Goal: Task Accomplishment & Management: Manage account settings

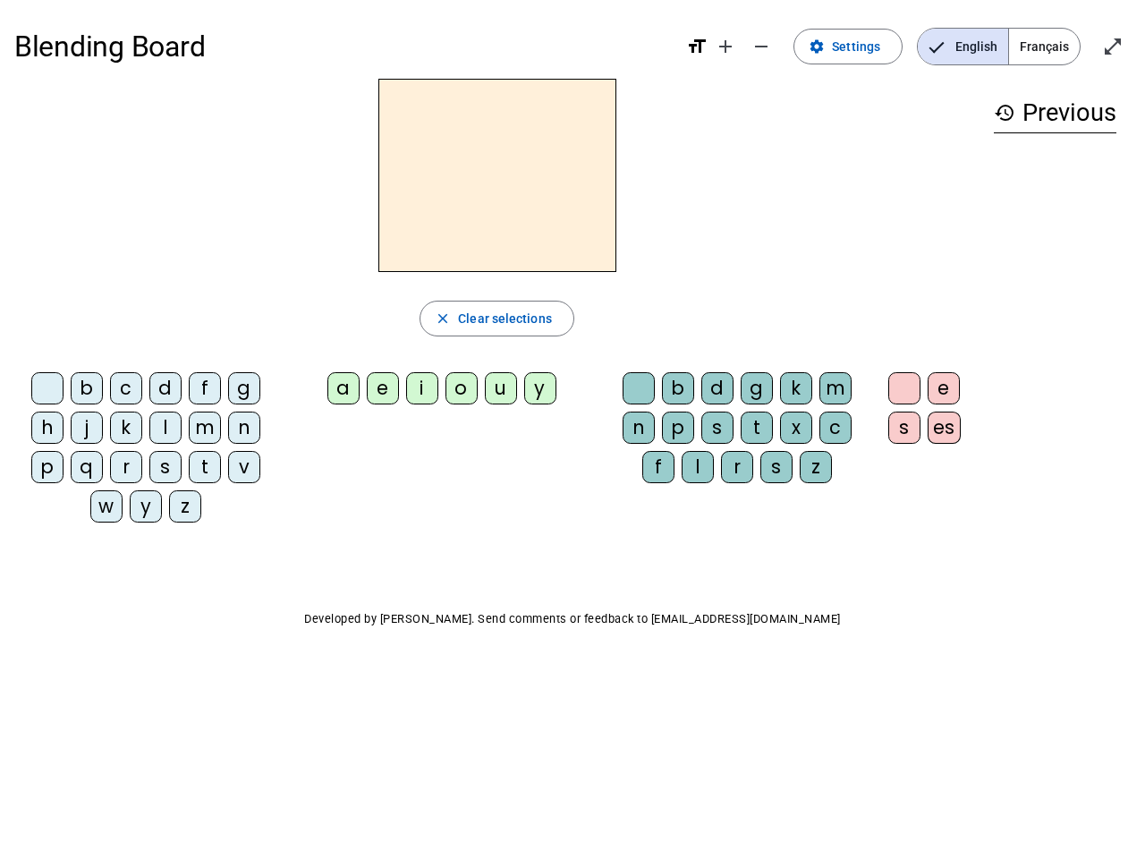
click at [726, 47] on mat-icon "add" at bounding box center [725, 46] width 21 height 21
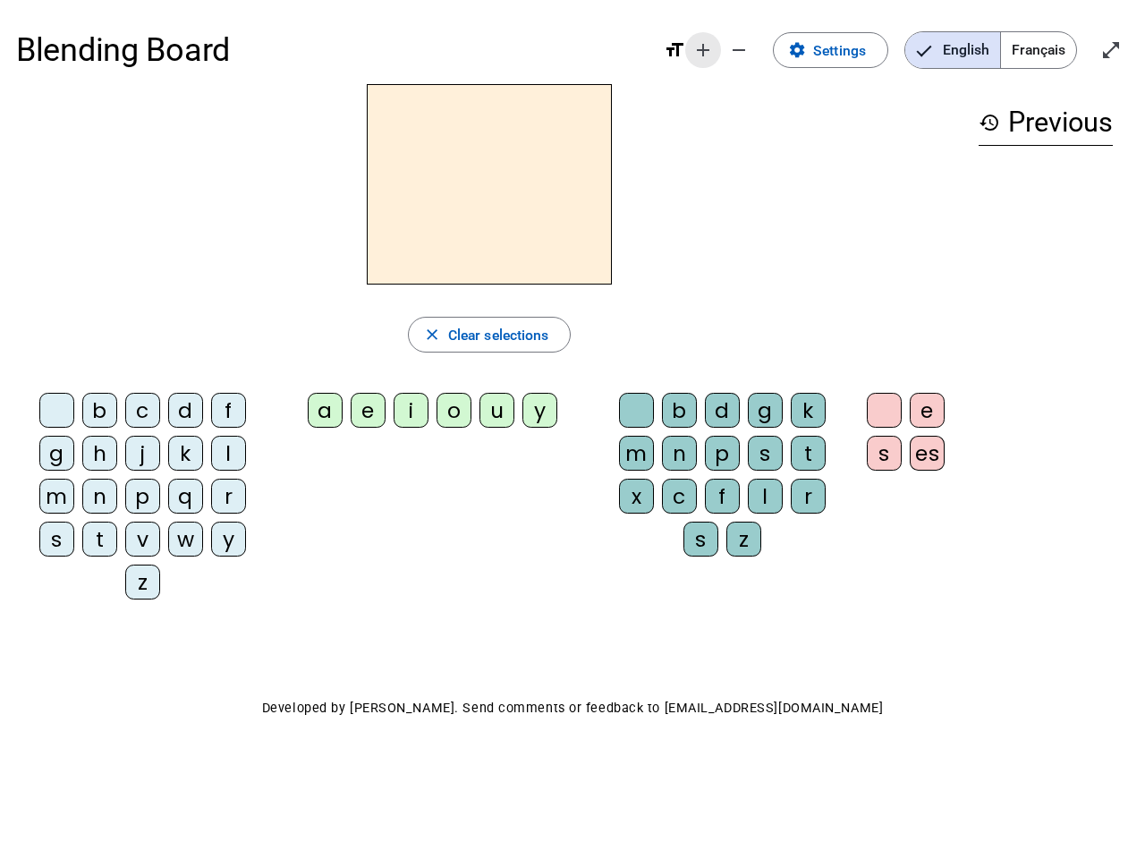
click at [762, 47] on div "Blending Board format_size add remove settings Settings English Français open_i…" at bounding box center [572, 50] width 1113 height 68
click at [849, 47] on span "Settings" at bounding box center [839, 50] width 53 height 24
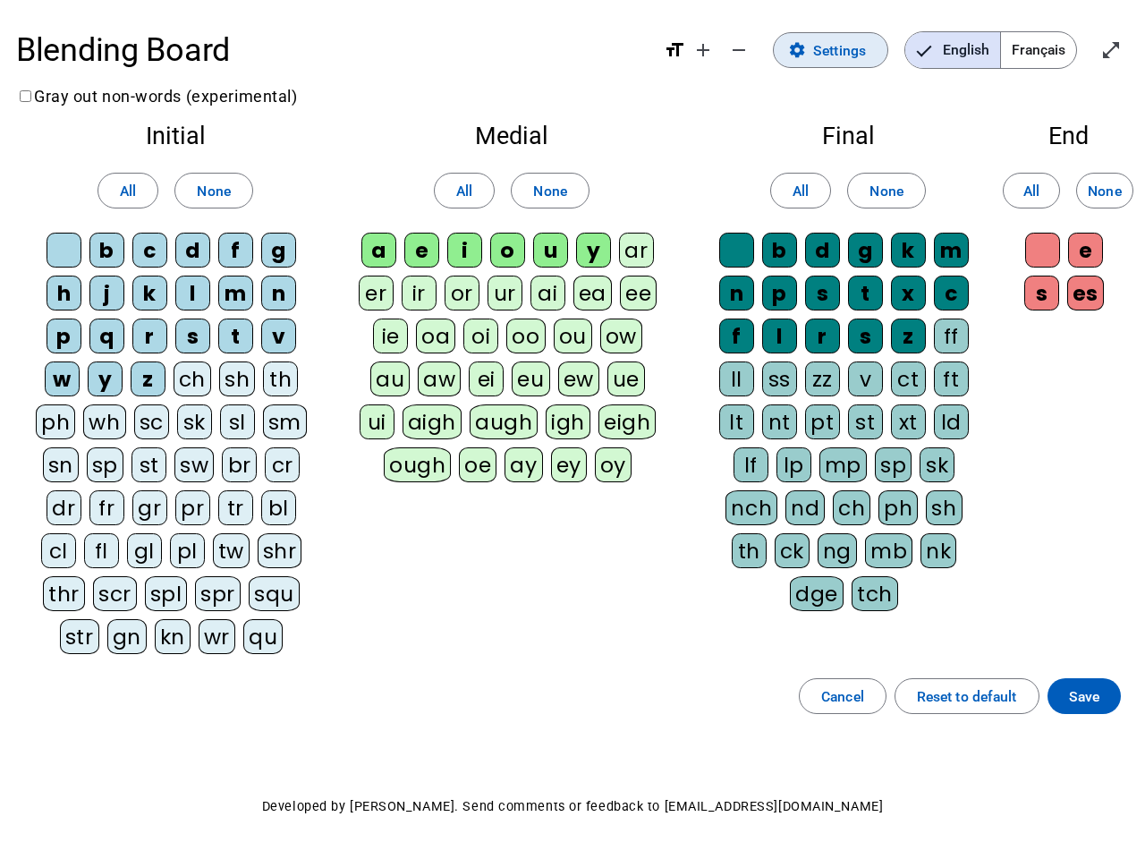
click at [962, 47] on span "English" at bounding box center [952, 50] width 95 height 36
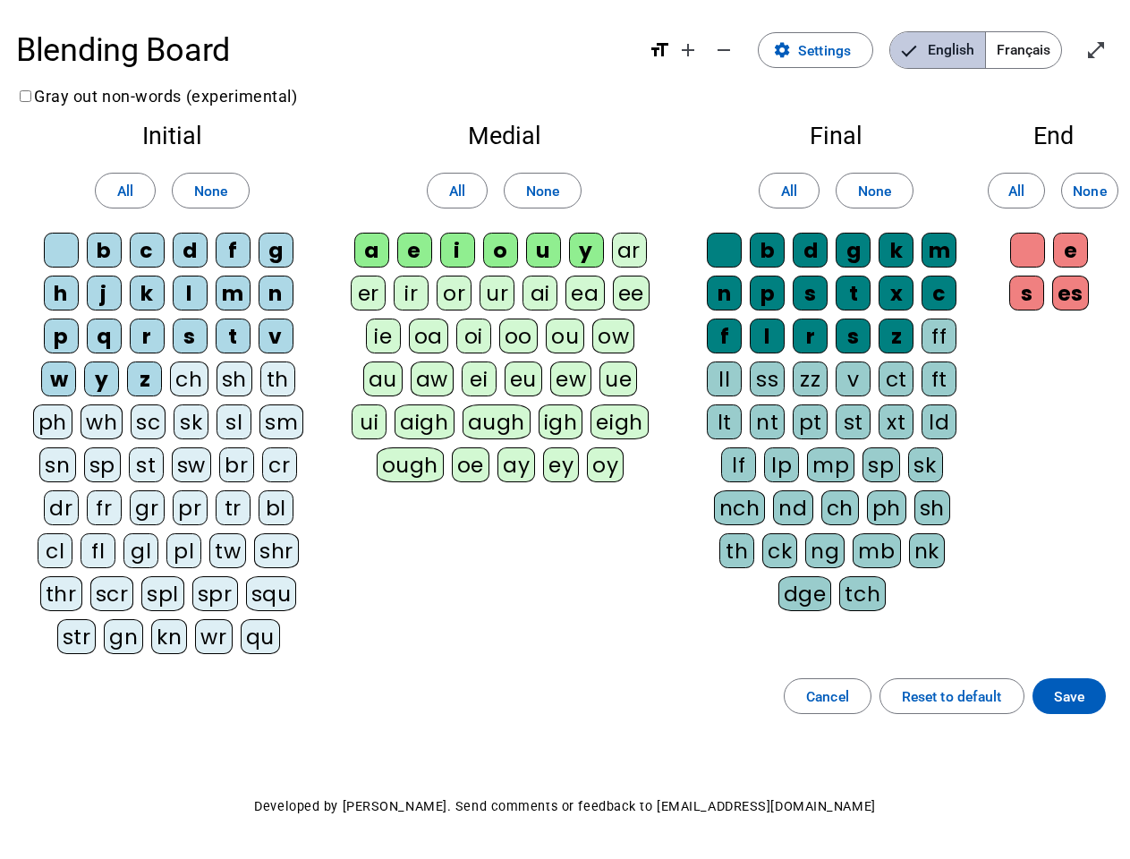
click at [1044, 47] on span "Français" at bounding box center [1023, 50] width 75 height 36
click at [1044, 47] on span "Français" at bounding box center [1010, 50] width 102 height 36
click at [1113, 47] on span "Enter full screen" at bounding box center [1095, 50] width 43 height 43
click at [496, 318] on letter-bubble "oi" at bounding box center [477, 339] width 43 height 43
click at [51, 392] on div "w" at bounding box center [58, 378] width 35 height 35
